Goal: Information Seeking & Learning: Learn about a topic

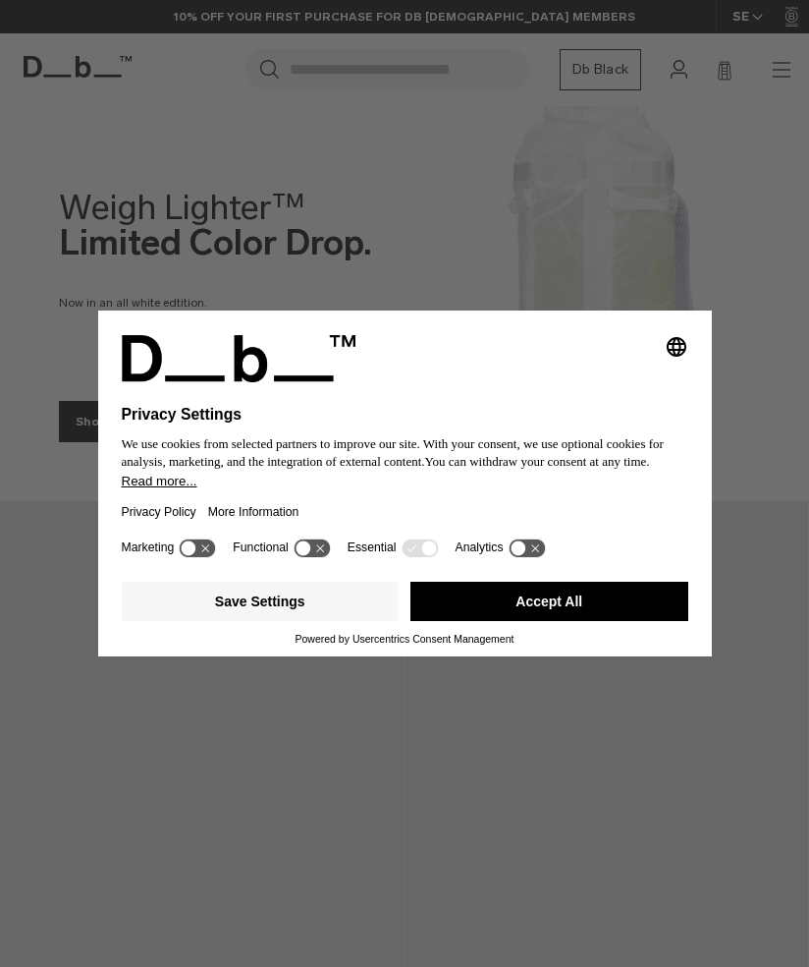
click at [783, 66] on div "Selecting an option will immediately change the language Privacy Settings We us…" at bounding box center [404, 483] width 809 height 967
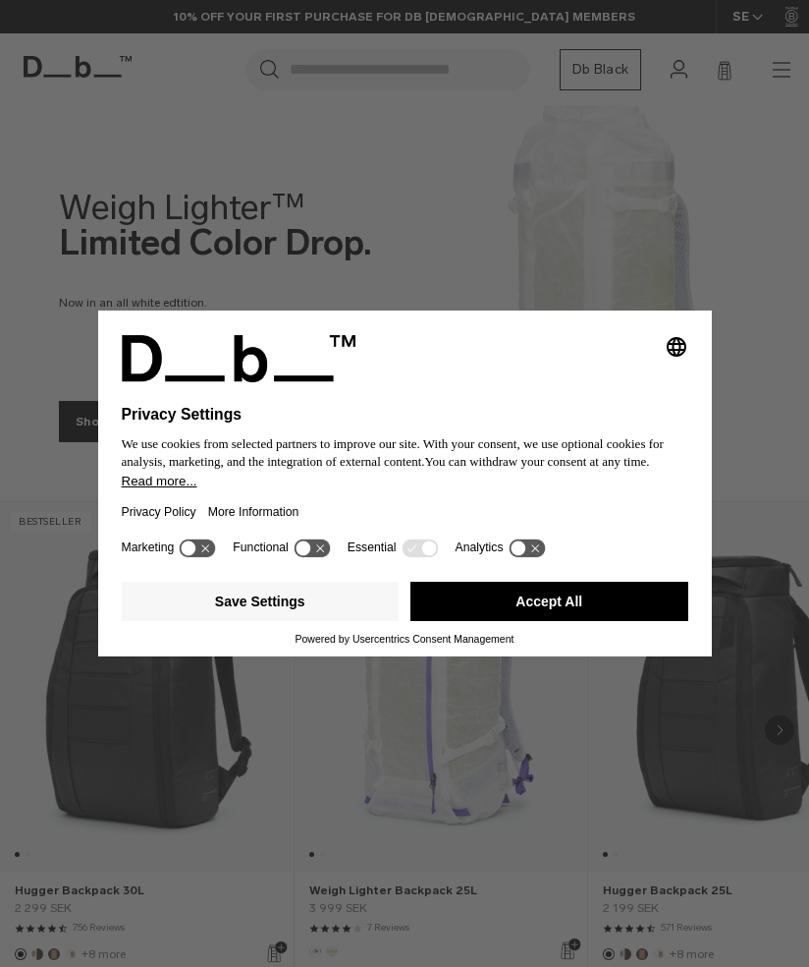
click at [304, 597] on button "Save Settings" at bounding box center [261, 601] width 278 height 39
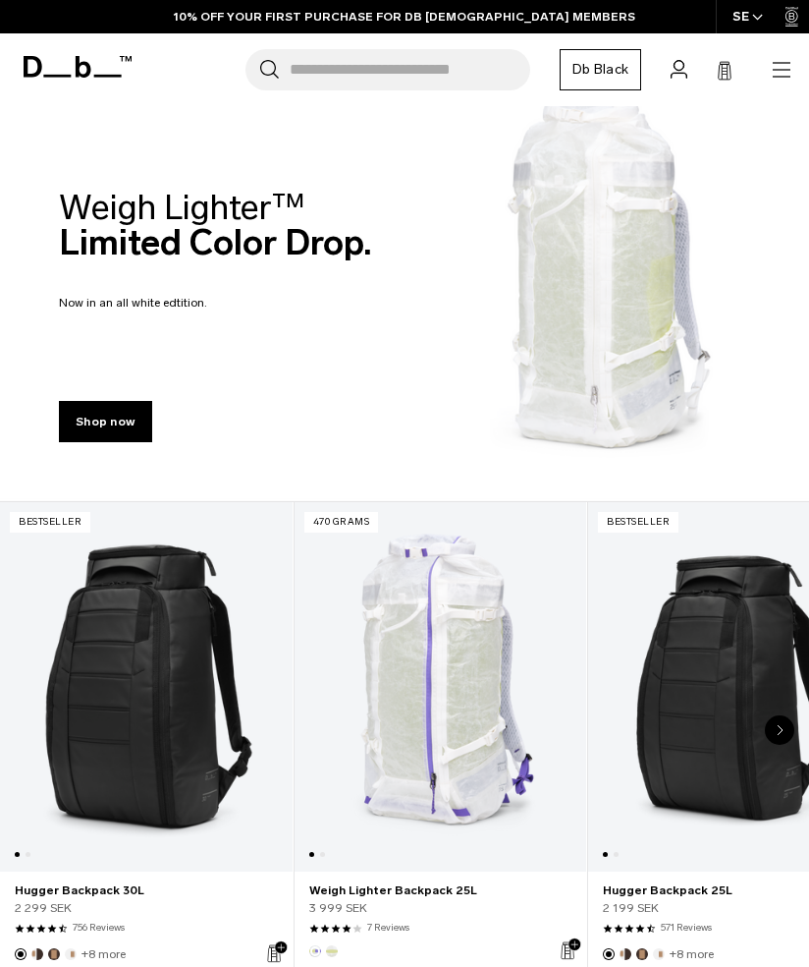
click at [785, 69] on icon "button" at bounding box center [782, 69] width 18 height 1
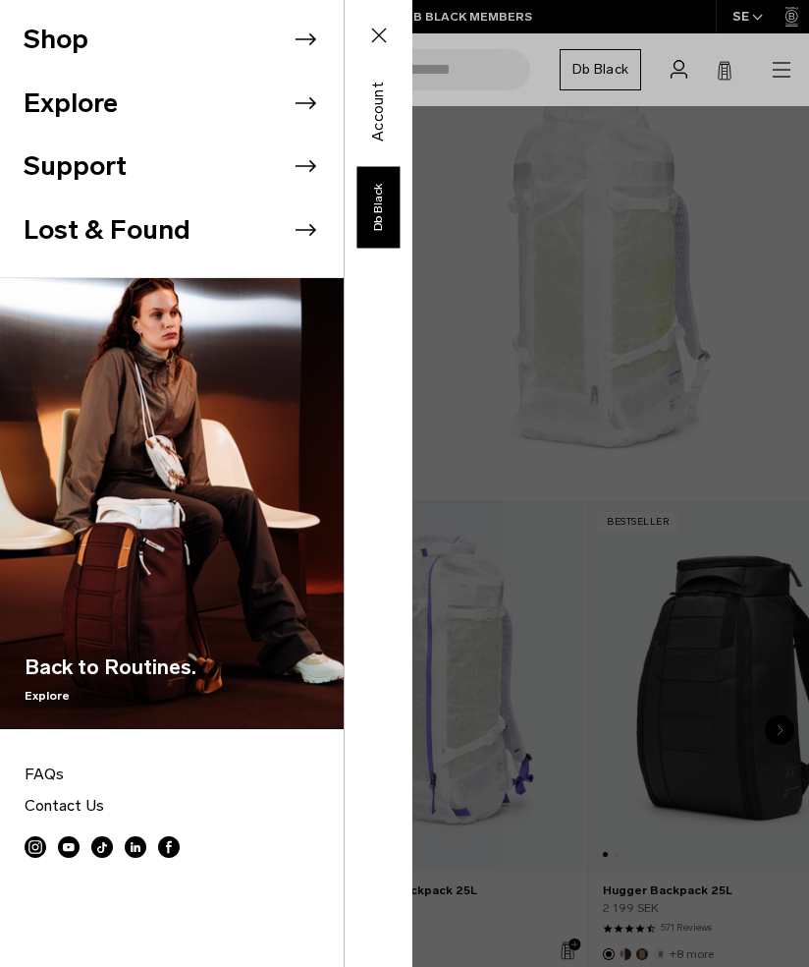
click at [413, 514] on div "Shop Explore Support" at bounding box center [206, 483] width 413 height 967
click at [379, 25] on icon at bounding box center [379, 36] width 24 height 24
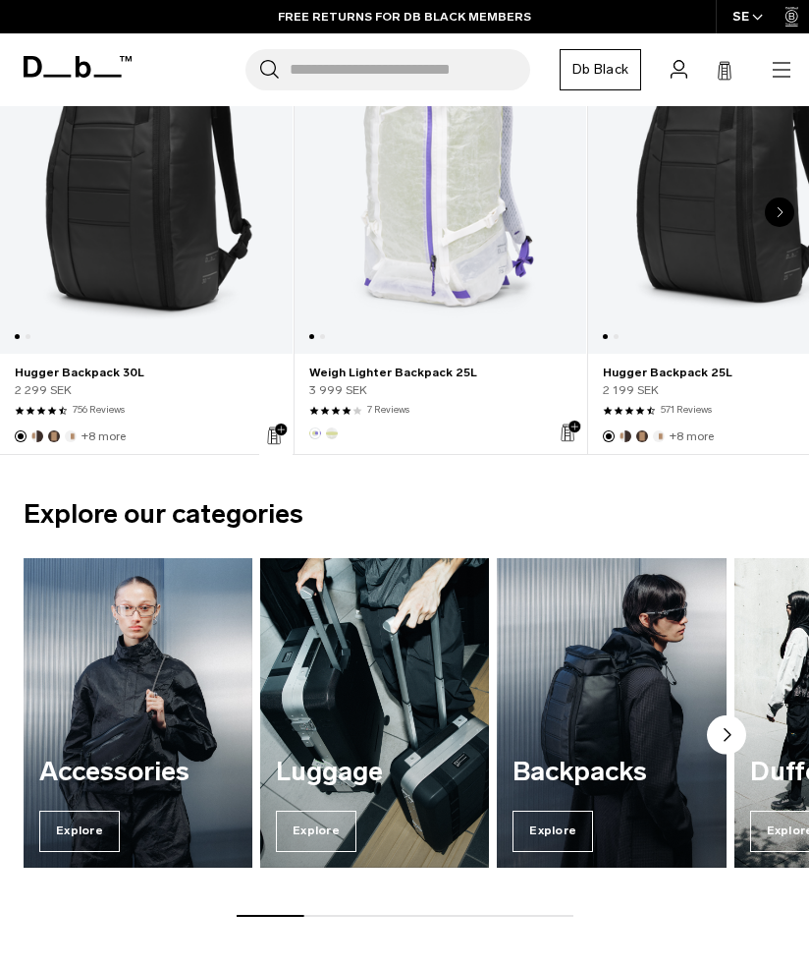
scroll to position [523, 0]
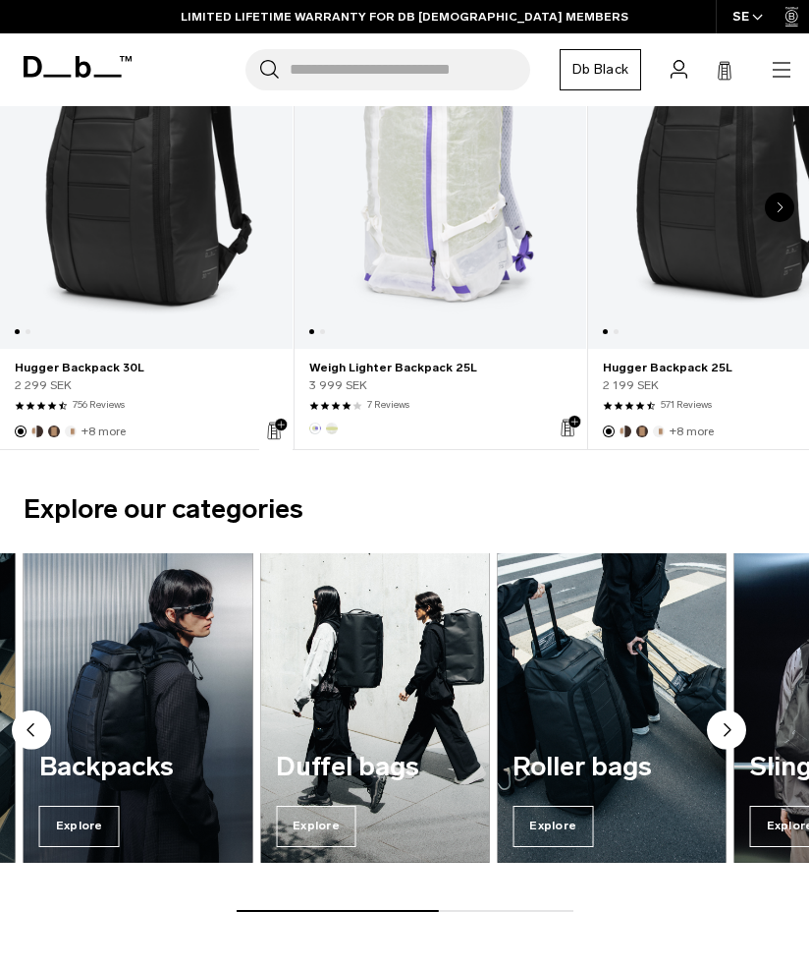
click at [567, 817] on span "Explore" at bounding box center [553, 826] width 81 height 41
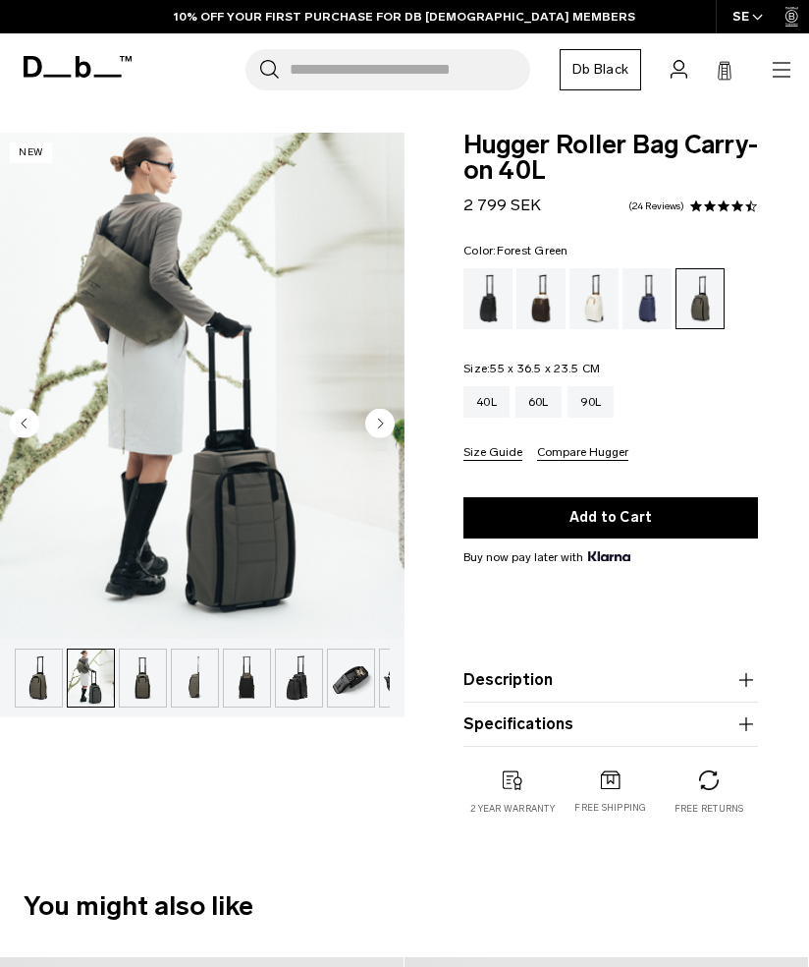
click at [254, 539] on img "2 / 11" at bounding box center [202, 386] width 405 height 506
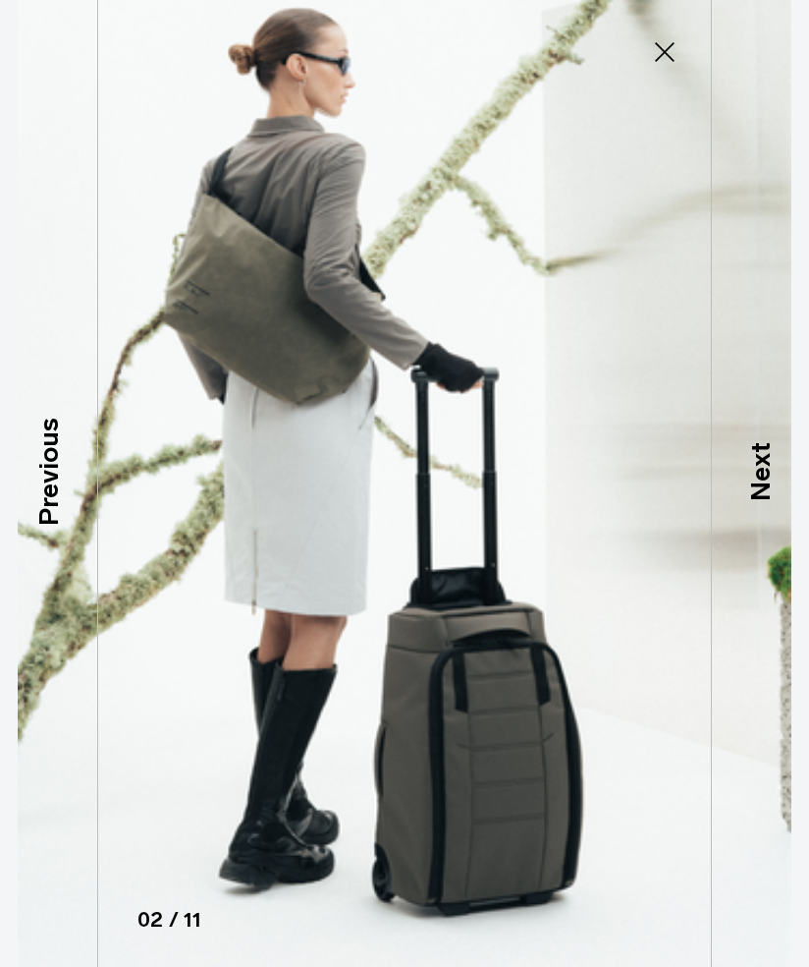
click at [763, 501] on p "Next" at bounding box center [761, 471] width 40 height 59
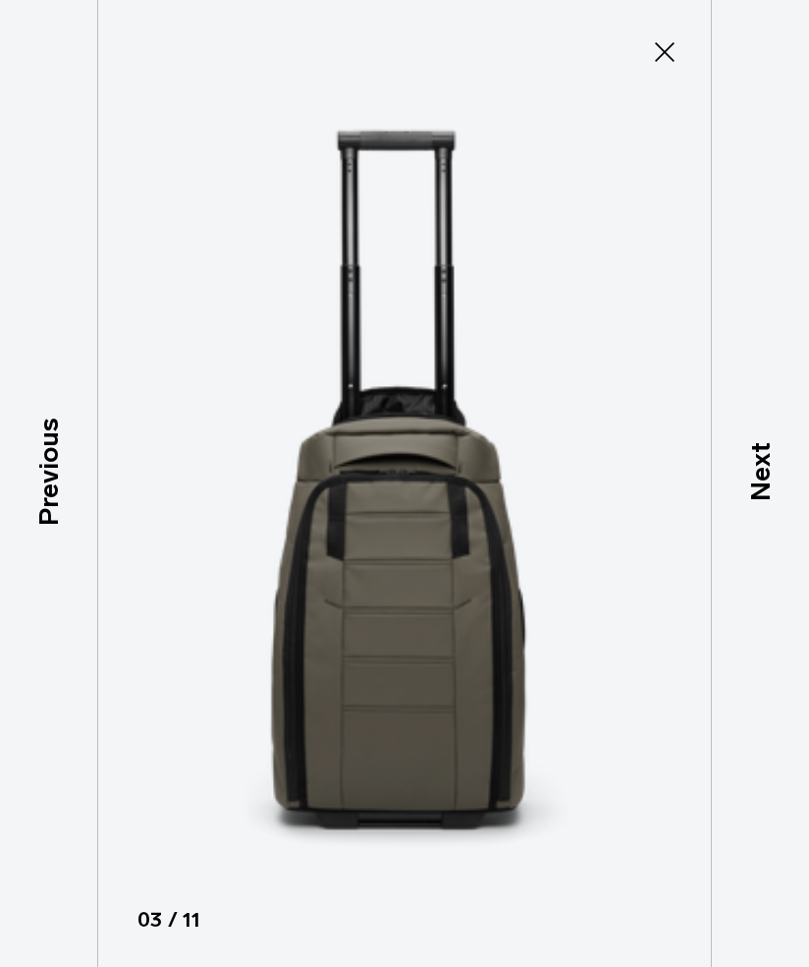
click at [766, 501] on p "Next" at bounding box center [761, 471] width 40 height 59
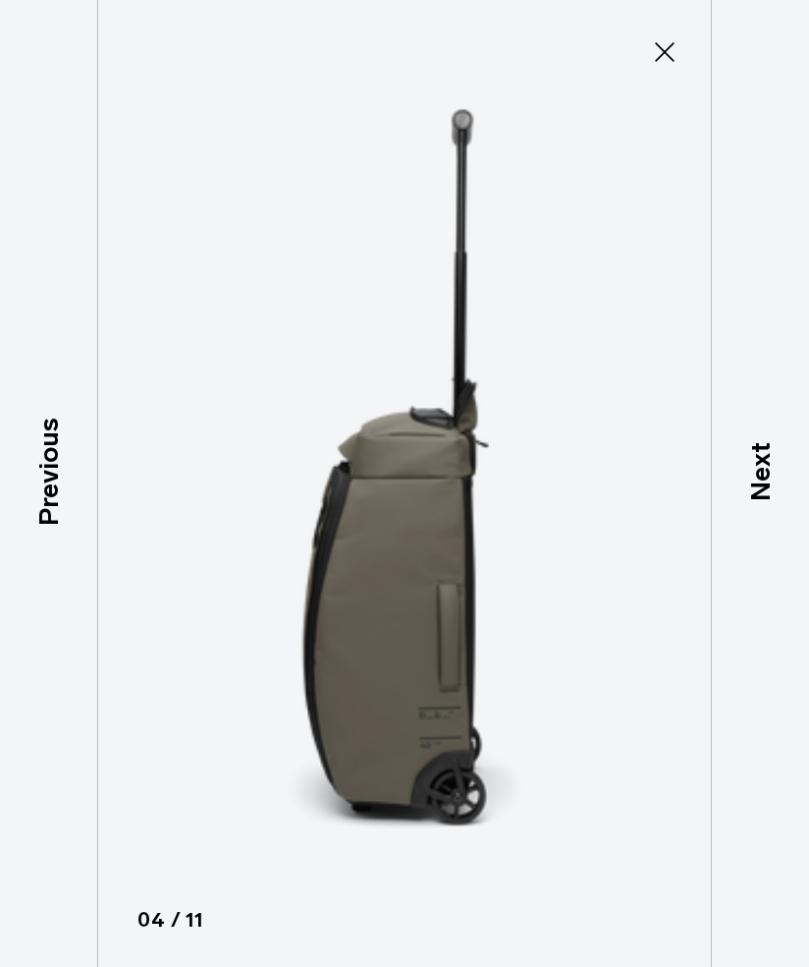
click at [769, 501] on p "Next" at bounding box center [761, 471] width 40 height 59
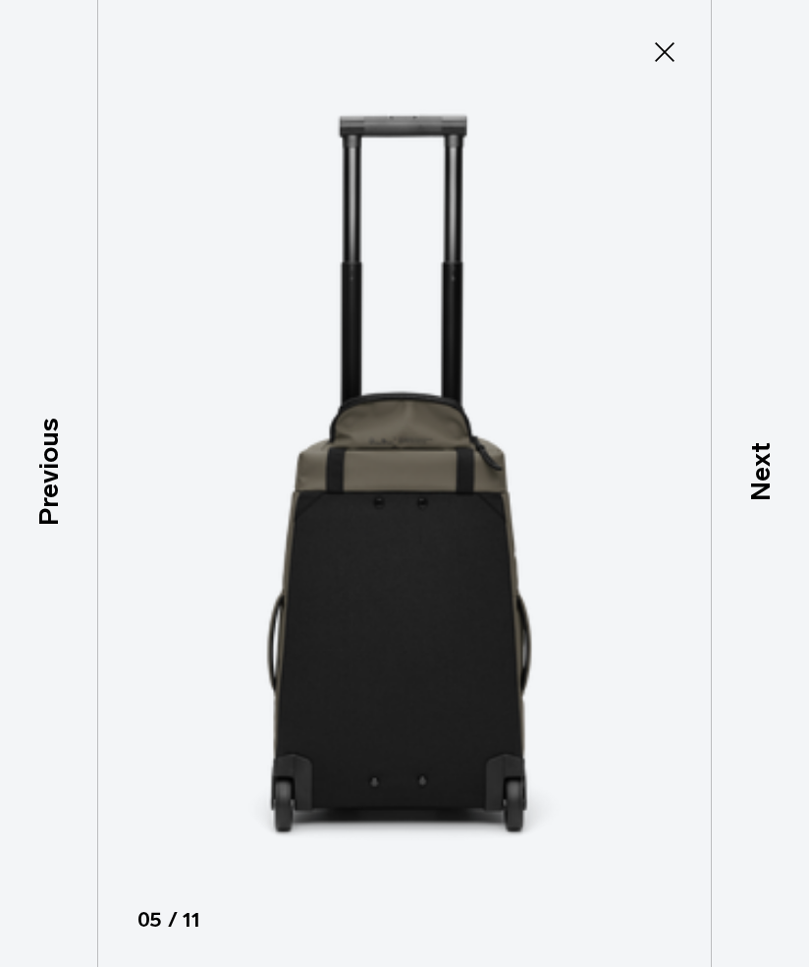
click at [769, 501] on p "Next" at bounding box center [761, 471] width 40 height 59
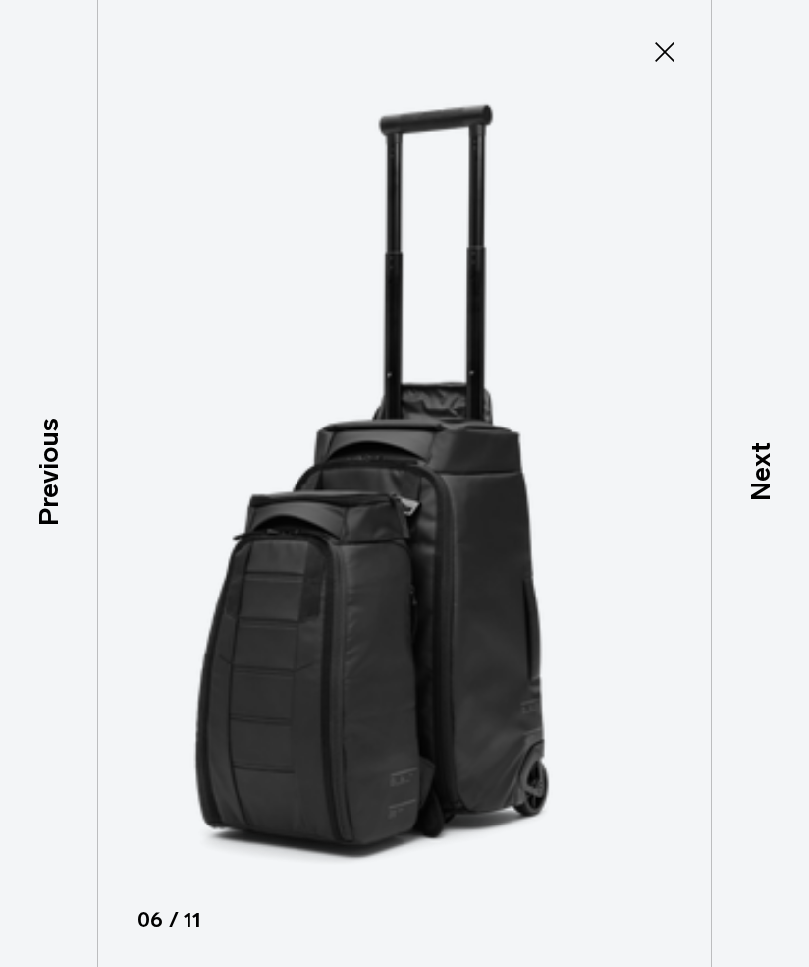
click at [767, 501] on p "Next" at bounding box center [761, 471] width 40 height 59
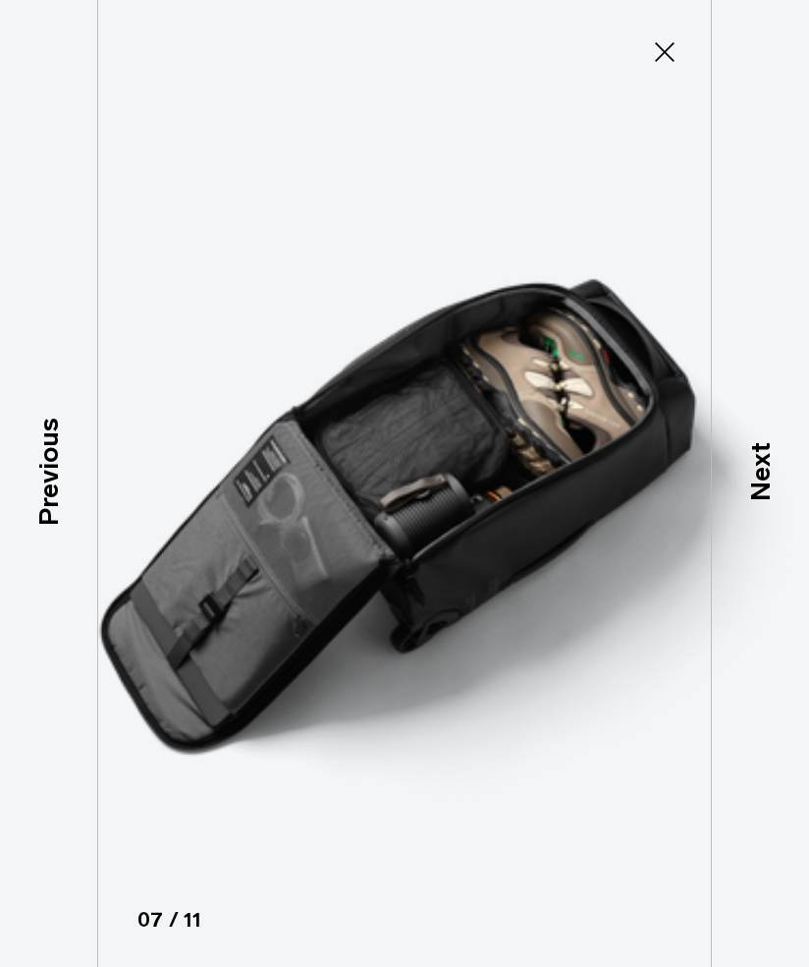
click at [763, 501] on p "Next" at bounding box center [761, 471] width 40 height 59
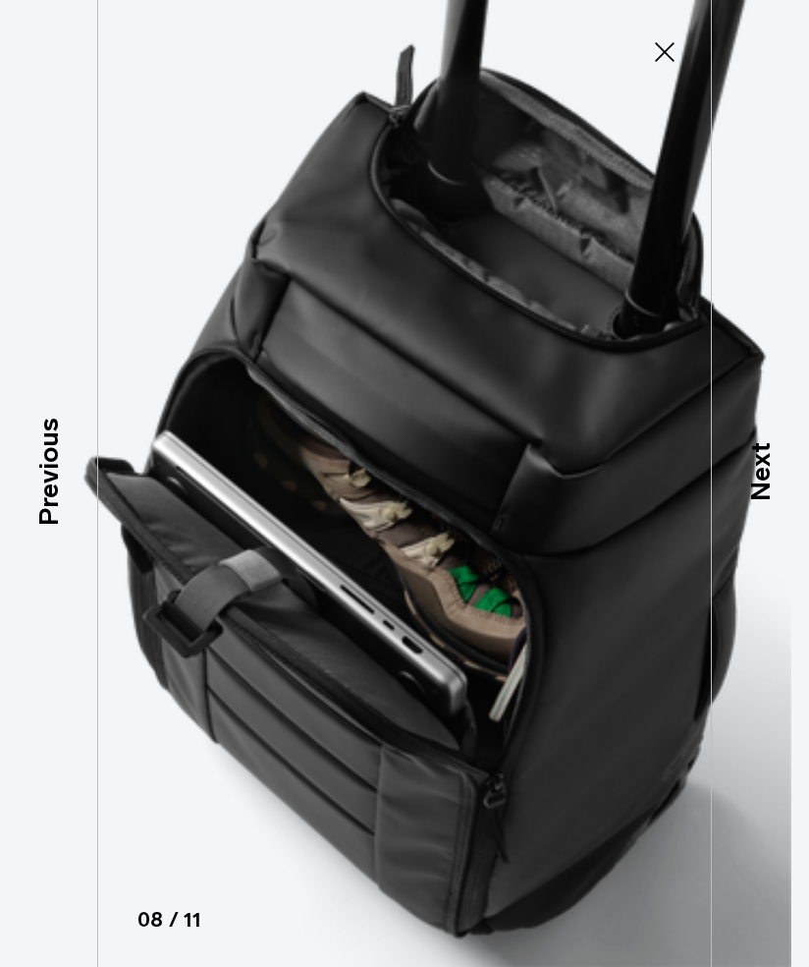
click at [766, 501] on p "Next" at bounding box center [761, 471] width 40 height 59
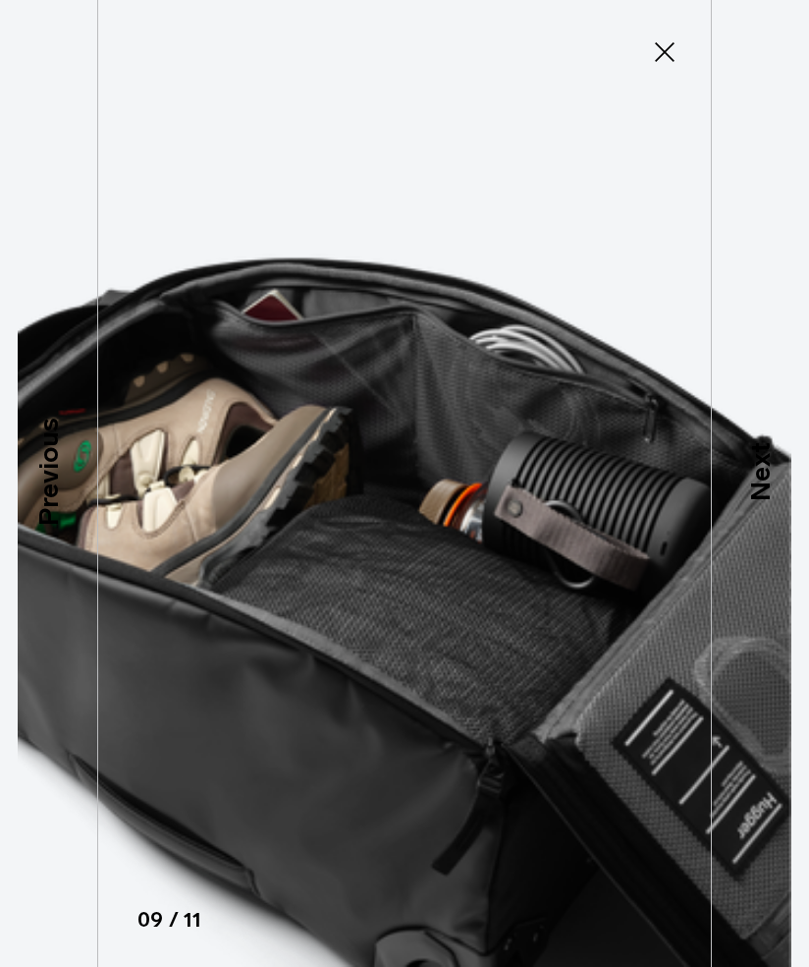
click at [766, 501] on p "Next" at bounding box center [761, 471] width 40 height 59
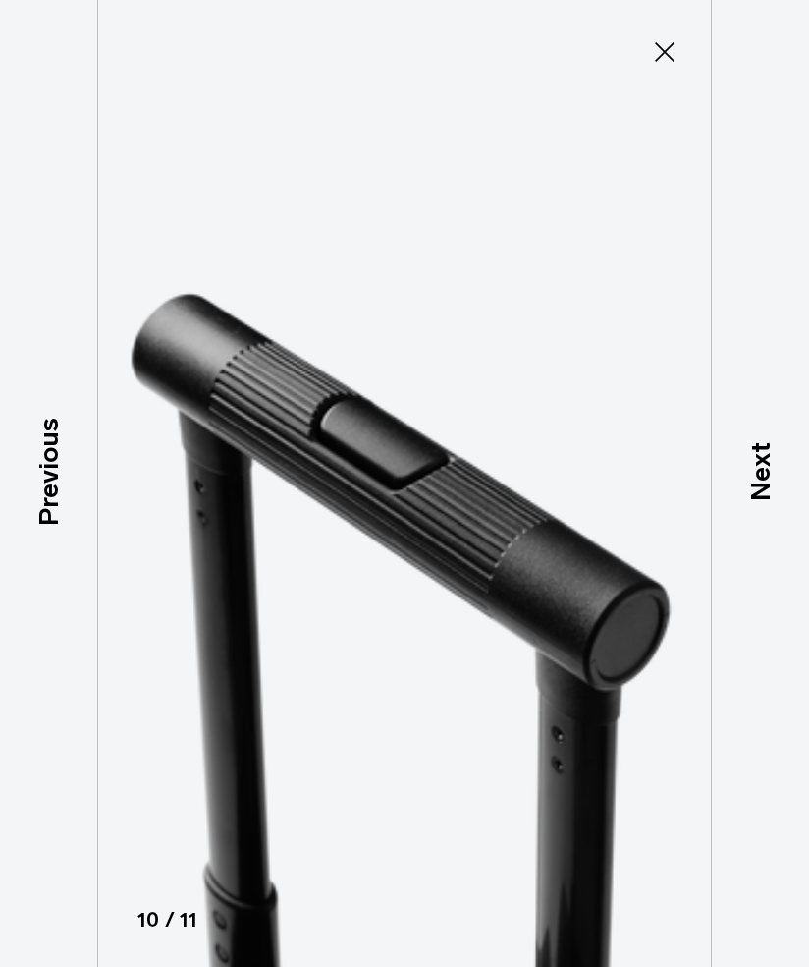
click at [31, 526] on p "Previous" at bounding box center [48, 472] width 40 height 108
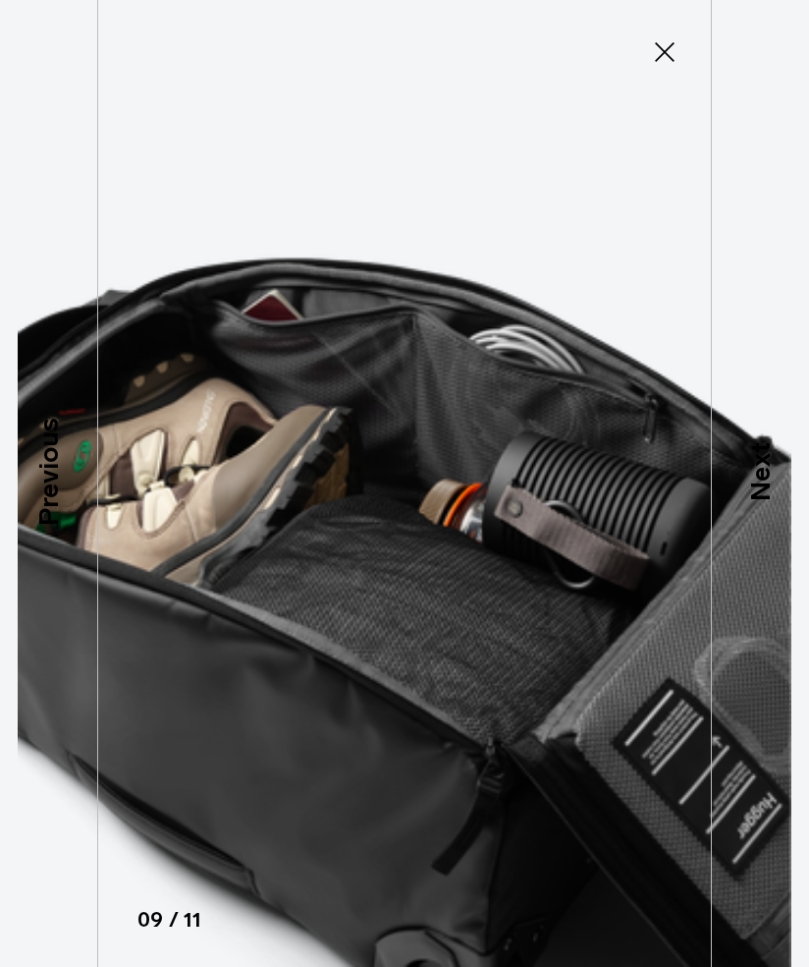
click at [808, 458] on div "Next" at bounding box center [760, 483] width 98 height 967
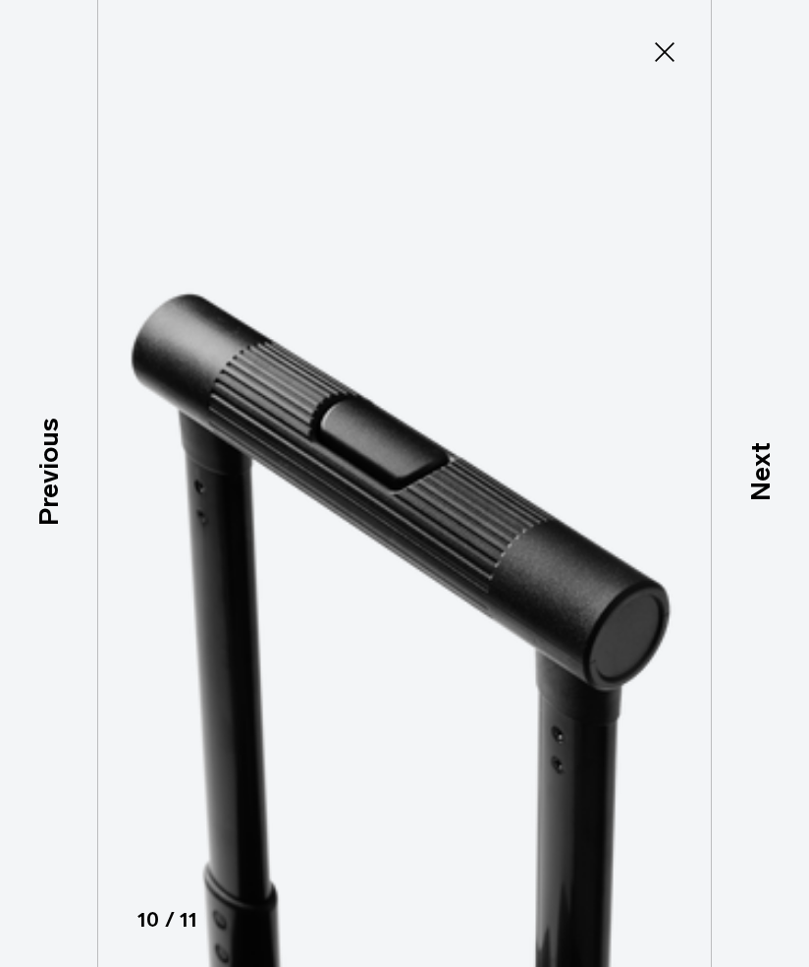
click at [763, 501] on p "Next" at bounding box center [761, 471] width 40 height 59
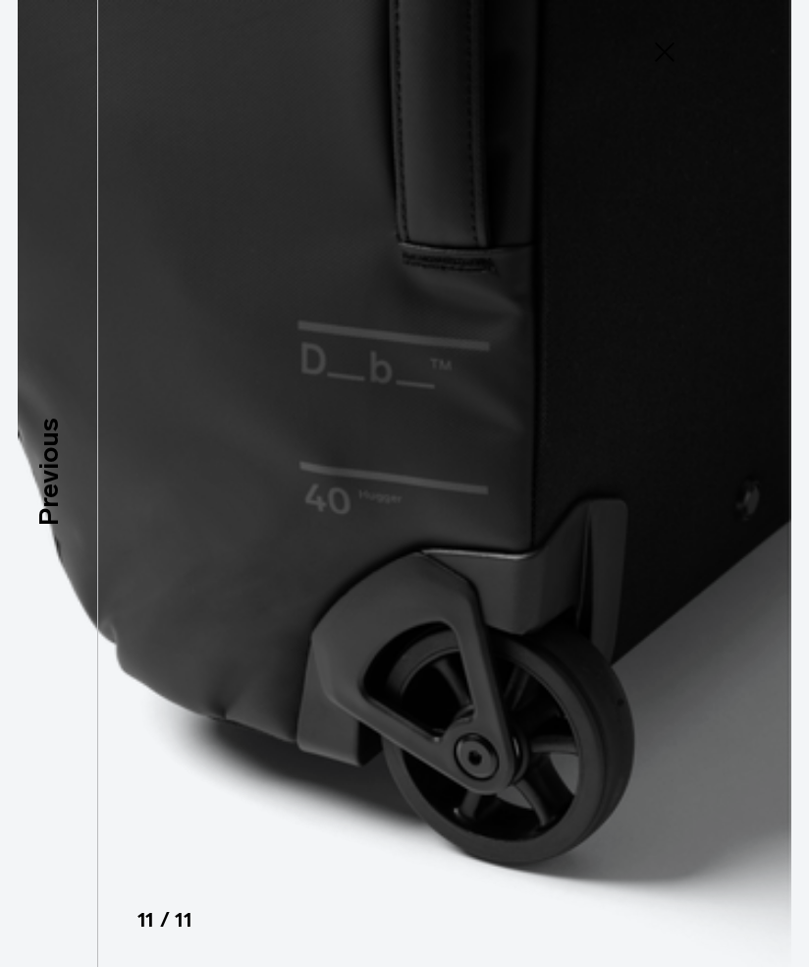
click at [764, 506] on img at bounding box center [404, 483] width 809 height 967
click at [60, 526] on p "Previous" at bounding box center [48, 472] width 40 height 108
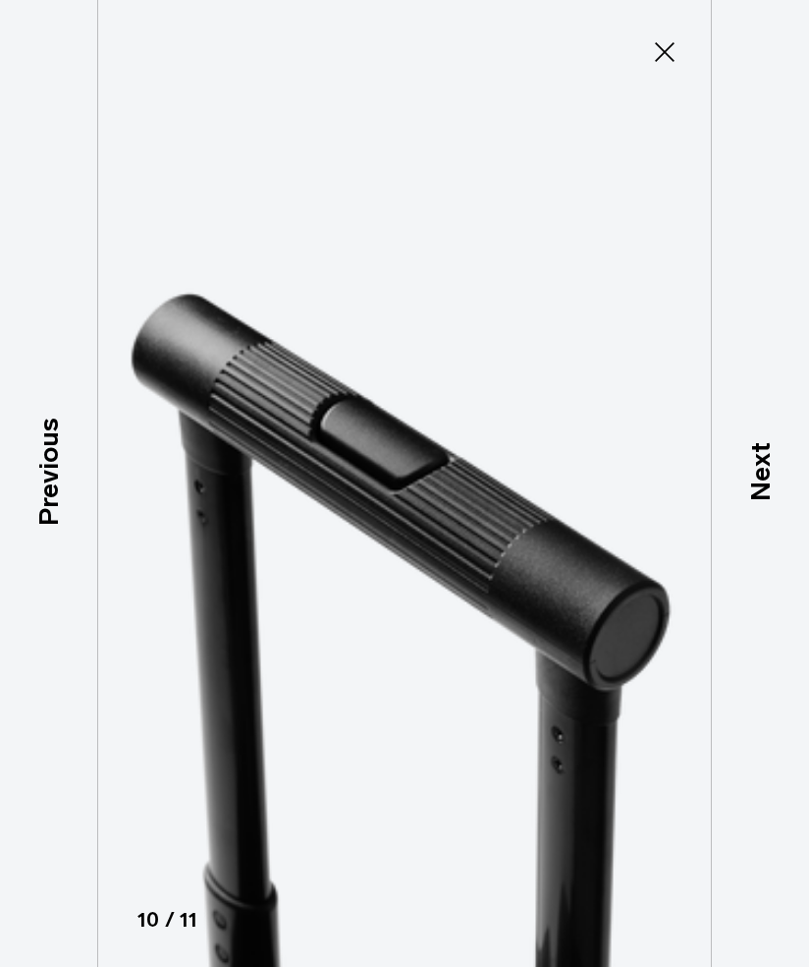
click at [672, 51] on icon at bounding box center [664, 51] width 31 height 31
